Goal: Task Accomplishment & Management: Use online tool/utility

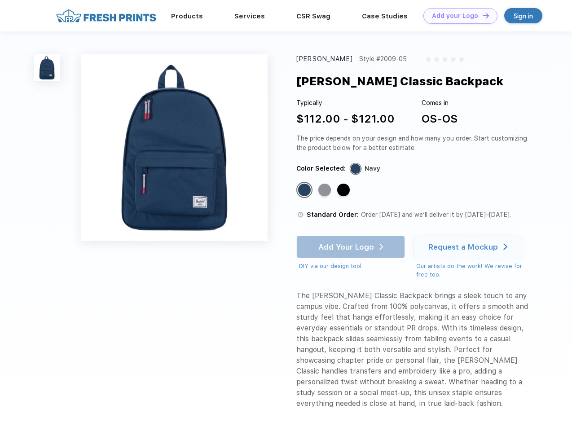
click at [457, 16] on link "Add your Logo Design Tool" at bounding box center [460, 16] width 74 height 16
click at [0, 0] on div "Design Tool" at bounding box center [0, 0] width 0 height 0
click at [481, 15] on link "Add your Logo Design Tool" at bounding box center [460, 16] width 74 height 16
click at [47, 67] on img at bounding box center [47, 67] width 26 height 26
click at [305, 190] on div "Standard Color" at bounding box center [304, 190] width 13 height 13
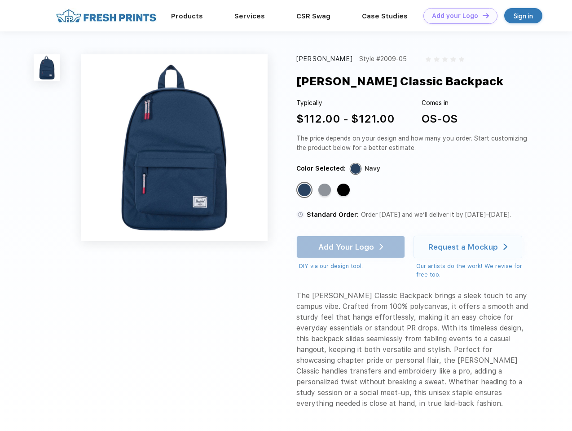
click at [325, 190] on div "Standard Color" at bounding box center [324, 190] width 13 height 13
click at [344, 190] on div "Standard Color" at bounding box center [343, 190] width 13 height 13
click at [351, 247] on div "Add Your Logo DIY via our design tool. Ah shoot! This product isn't up in our d…" at bounding box center [350, 253] width 109 height 35
click at [469, 247] on div "Request a Mockup" at bounding box center [463, 246] width 70 height 9
